Goal: Information Seeking & Learning: Learn about a topic

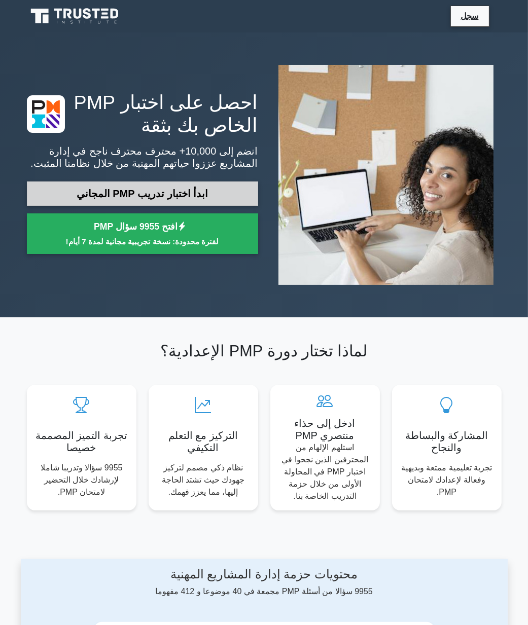
click at [175, 195] on link "ابدأ اختبار تدريب PMP المجاني" at bounding box center [142, 194] width 231 height 24
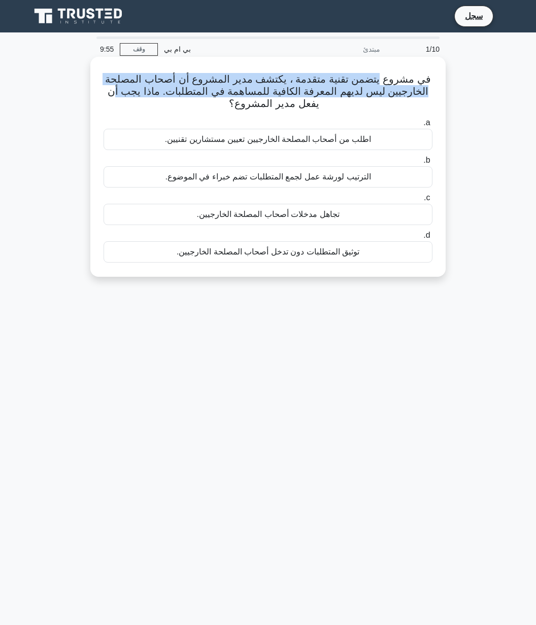
drag, startPoint x: 377, startPoint y: 76, endPoint x: 118, endPoint y: 88, distance: 259.9
click at [118, 88] on font "في مشروع يتضمن تقنية متقدمة ، يكتشف مدير المشروع أن أصحاب المصلحة الخارجيين ليس…" at bounding box center [267, 91] width 325 height 35
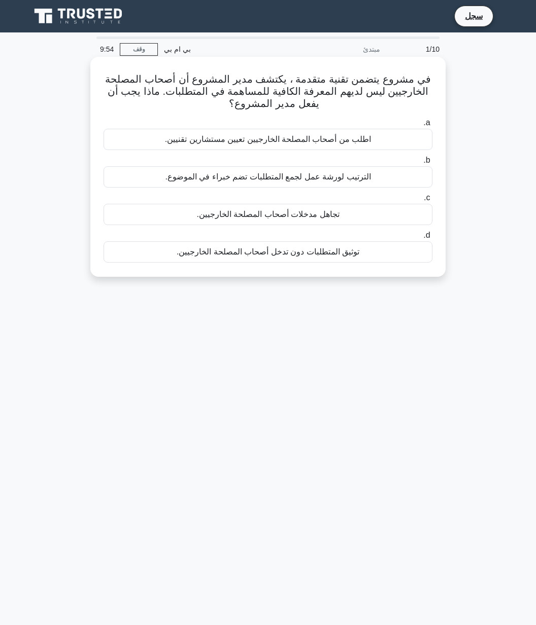
click at [416, 100] on h5 "في مشروع يتضمن تقنية متقدمة ، يكتشف مدير المشروع أن أصحاب المصلحة الخارجيين ليس…" at bounding box center [267, 92] width 331 height 38
drag, startPoint x: 397, startPoint y: 92, endPoint x: 211, endPoint y: 99, distance: 185.7
click at [211, 99] on h5 "في مشروع يتضمن تقنية متقدمة ، يكتشف مدير المشروع أن أصحاب المصلحة الخارجيين ليس…" at bounding box center [267, 92] width 331 height 38
drag, startPoint x: 211, startPoint y: 99, endPoint x: 281, endPoint y: 114, distance: 71.5
click at [281, 114] on div "في مشروع يتضمن تقنية متقدمة ، يكتشف مدير المشروع أن أصحاب المصلحة الخارجيين ليس…" at bounding box center [267, 167] width 347 height 212
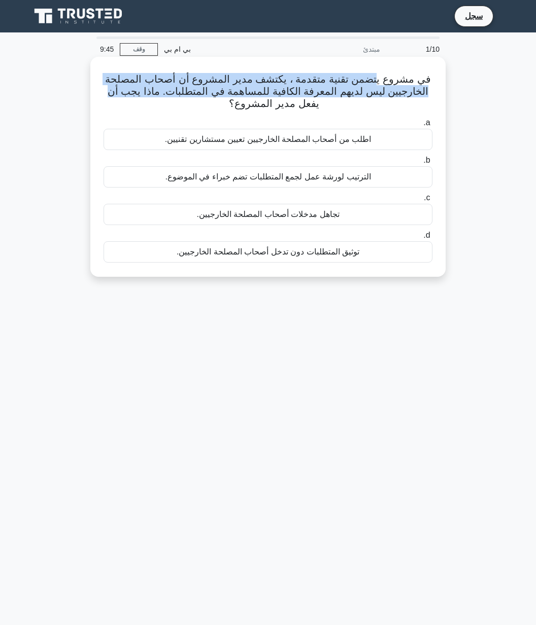
drag, startPoint x: 375, startPoint y: 85, endPoint x: 94, endPoint y: 97, distance: 280.7
click at [94, 97] on div "في مشروع يتضمن تقنية متقدمة ، يكتشف مدير المشروع أن أصحاب المصلحة الخارجيين ليس…" at bounding box center [267, 167] width 347 height 212
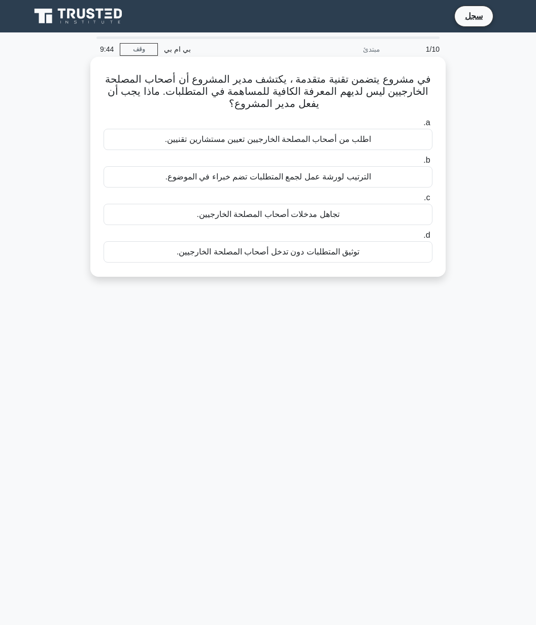
drag, startPoint x: 94, startPoint y: 97, endPoint x: 197, endPoint y: 99, distance: 103.0
click at [197, 99] on h5 "في مشروع يتضمن تقنية متقدمة ، يكتشف مدير المشروع أن أصحاب المصلحة الخارجيين ليس…" at bounding box center [267, 92] width 331 height 38
drag, startPoint x: 414, startPoint y: 90, endPoint x: 171, endPoint y: 102, distance: 243.2
click at [171, 102] on h5 "في مشروع يتضمن تقنية متقدمة ، يكتشف مدير المشروع أن أصحاب المصلحة الخارجيين ليس…" at bounding box center [267, 92] width 331 height 38
click at [342, 180] on div "الترتيب لورشة عمل لجمع المتطلبات تضم خبراء في الموضوع." at bounding box center [267, 176] width 329 height 21
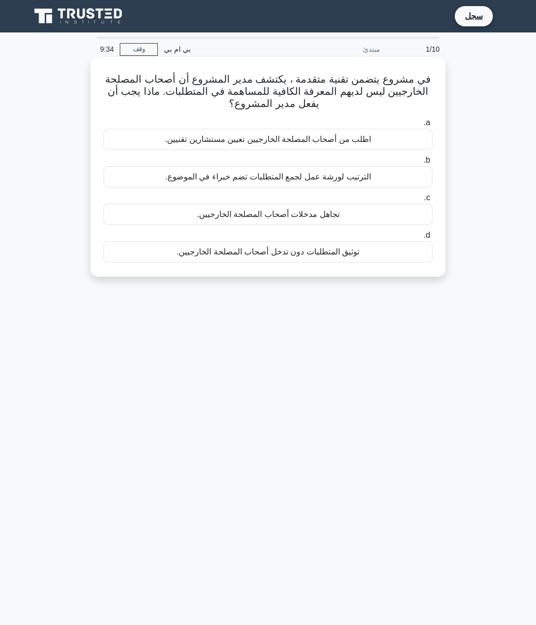
click at [432, 164] on input "b. الترتيب لورشة عمل لجمع المتطلبات تضم خبراء في الموضوع." at bounding box center [432, 160] width 0 height 7
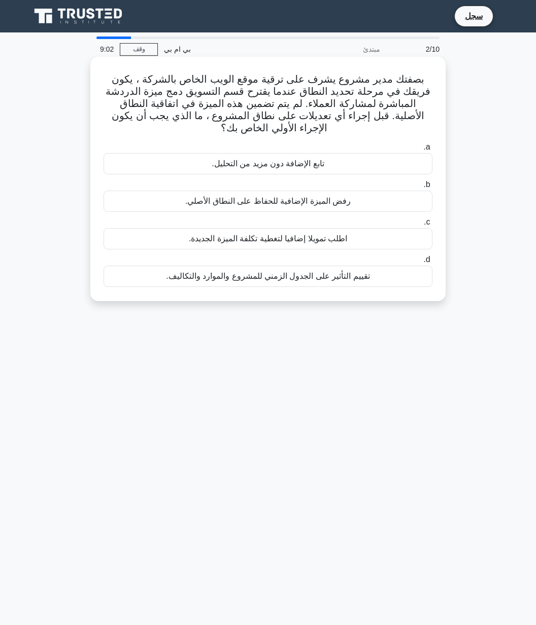
click at [319, 245] on div "اطلب تمويلا إضافيا لتغطية تكلفة الميزة الجديدة." at bounding box center [267, 238] width 329 height 21
click at [432, 226] on input "c. اطلب تمويلا إضافيا لتغطية تكلفة الميزة الجديدة." at bounding box center [432, 222] width 0 height 7
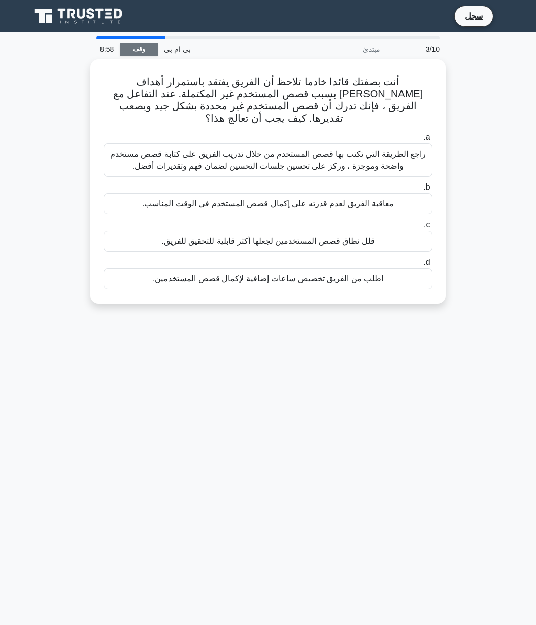
click at [133, 49] on link "وقف" at bounding box center [139, 49] width 38 height 13
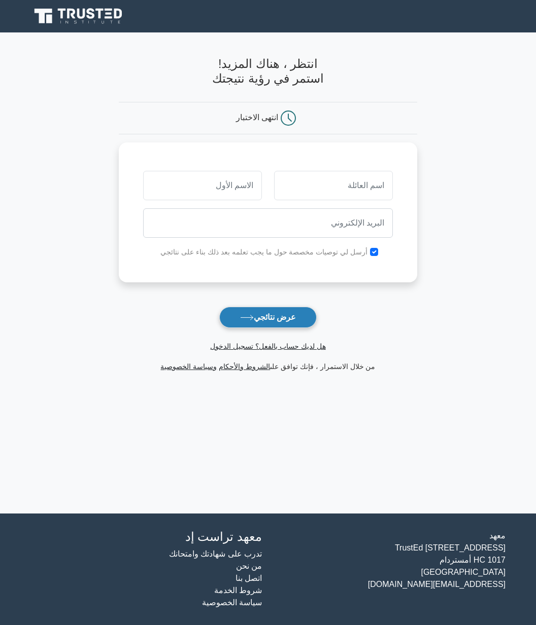
click at [263, 316] on font "عرض نتائجي" at bounding box center [275, 317] width 42 height 9
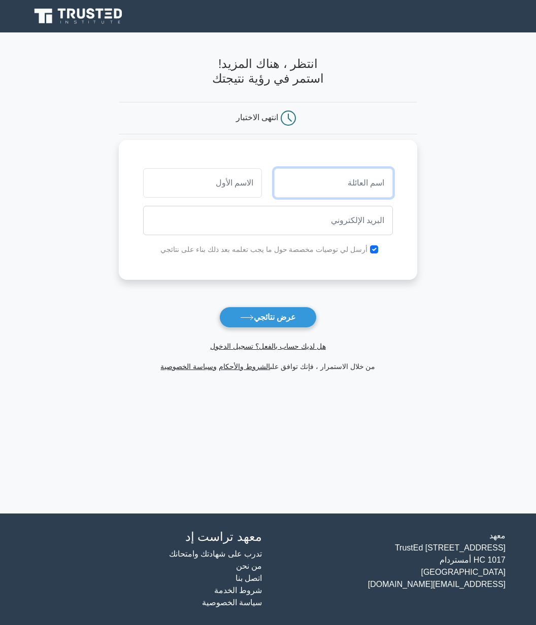
click at [329, 191] on input "text" at bounding box center [333, 182] width 119 height 29
click at [226, 182] on input "text" at bounding box center [202, 182] width 119 height 29
type input "HAMED"
click at [314, 192] on input "text" at bounding box center [333, 182] width 119 height 29
type input "RAJAB"
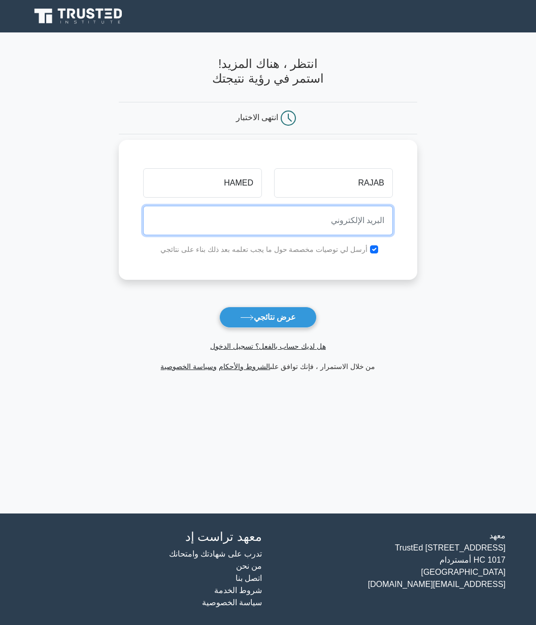
click at [315, 218] on input "email" at bounding box center [268, 220] width 250 height 29
type input "[EMAIL_ADDRESS][DOMAIN_NAME]"
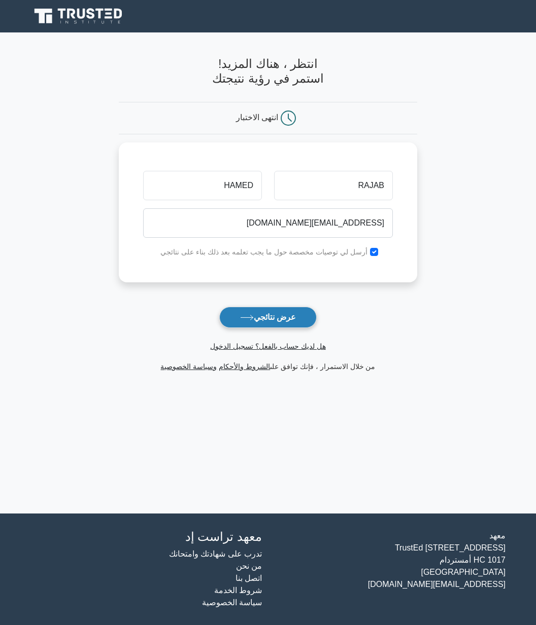
click at [278, 318] on font "عرض نتائجي" at bounding box center [275, 317] width 42 height 9
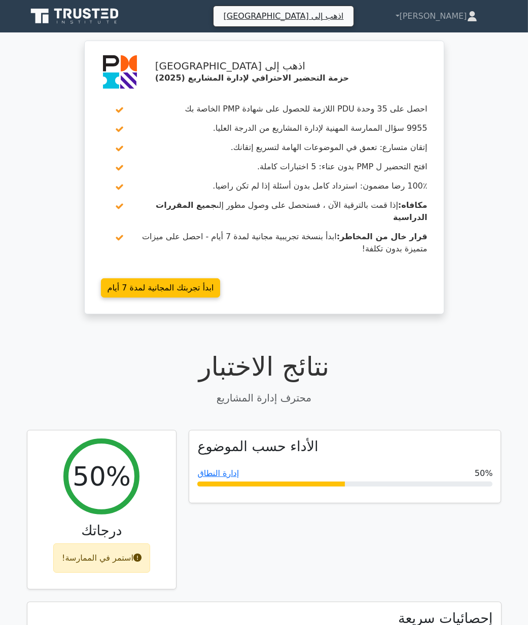
scroll to position [169, 0]
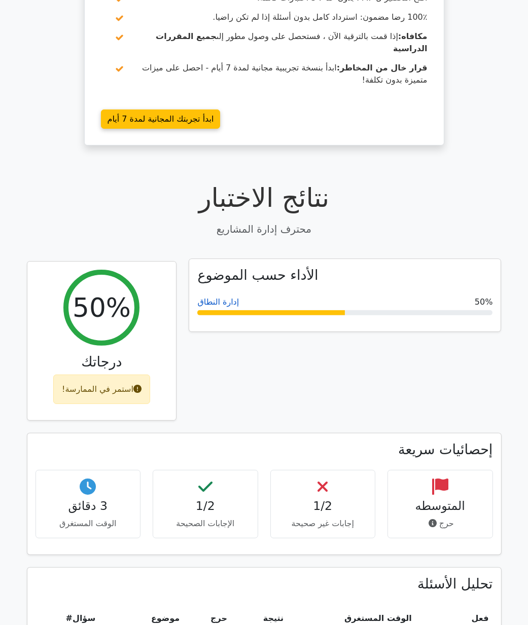
click at [213, 297] on link "إدارة النطاق" at bounding box center [218, 302] width 42 height 10
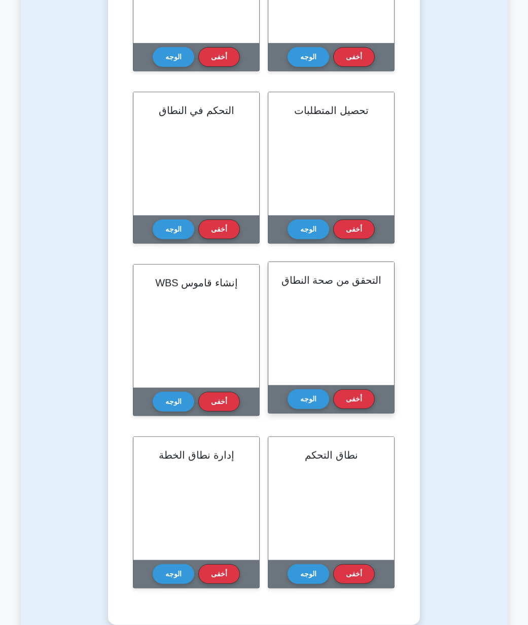
scroll to position [164, 0]
